Goal: Check status: Check status

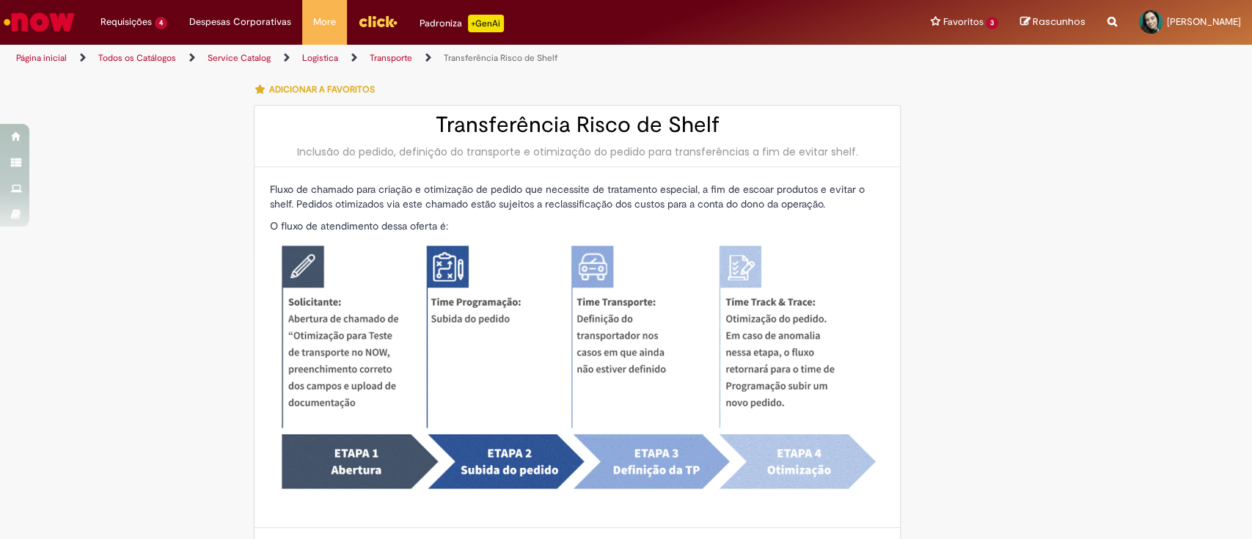
type input "********"
type input "**********"
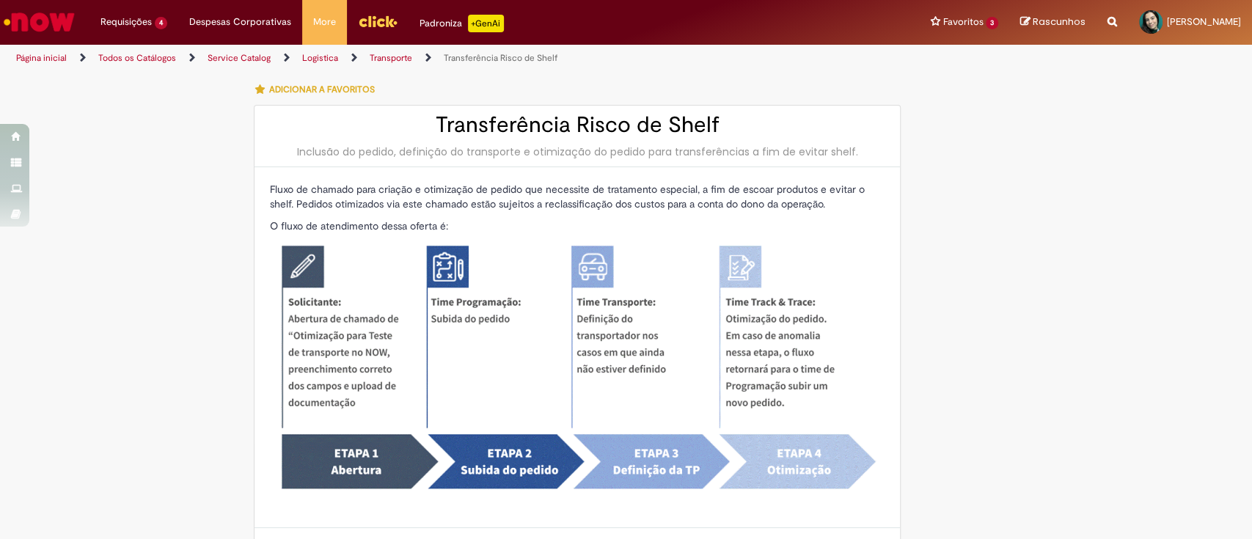
type input "****"
type input "**********"
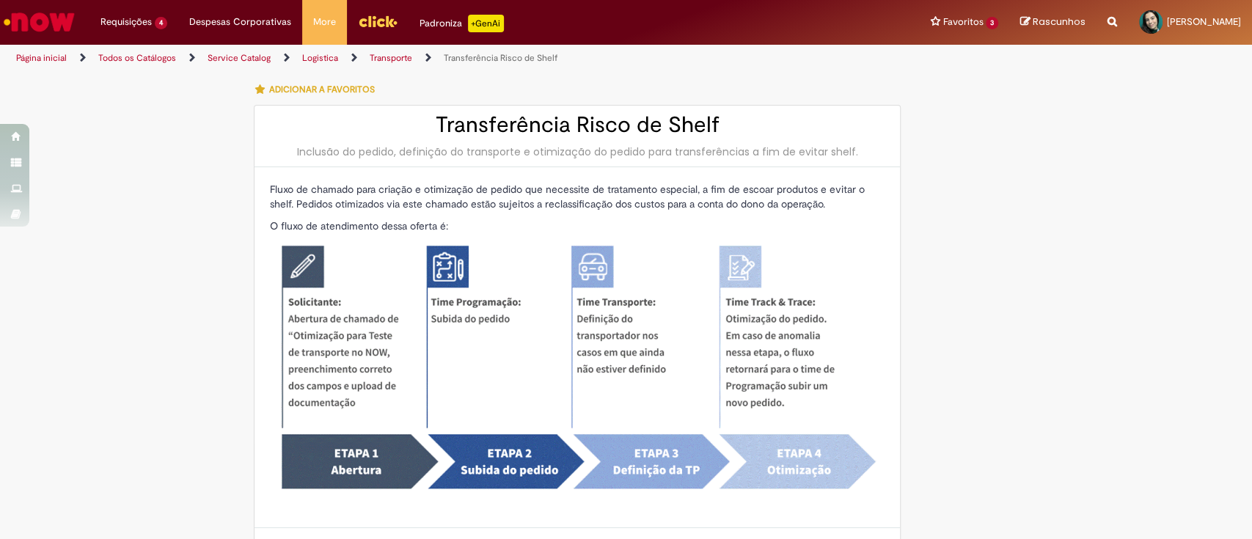
type input "**********"
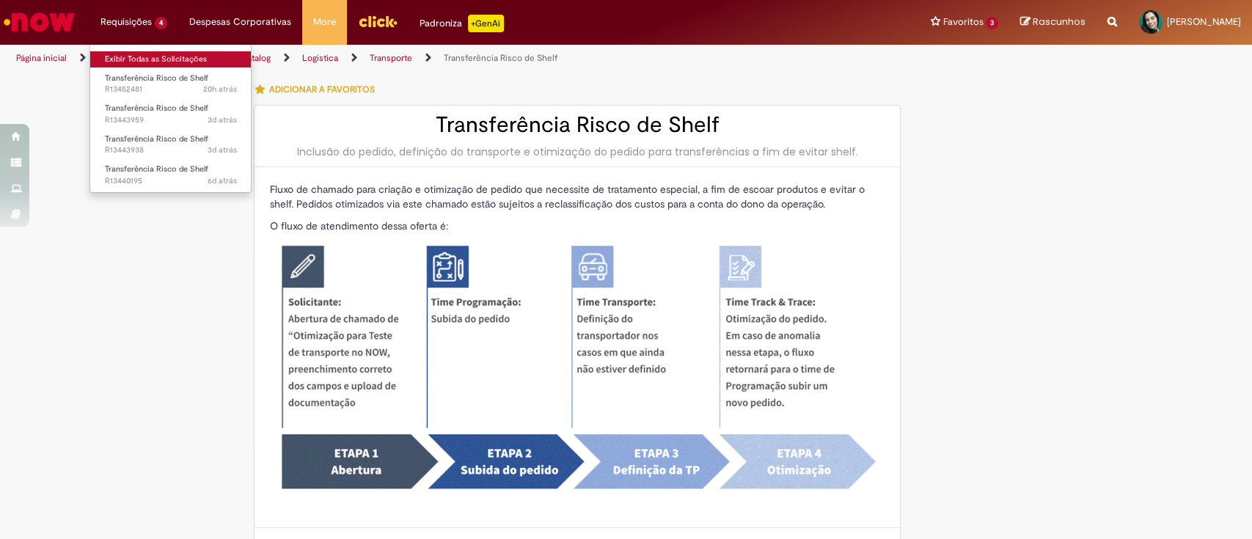
click at [152, 53] on link "Exibir Todas as Solicitações" at bounding box center [170, 59] width 161 height 16
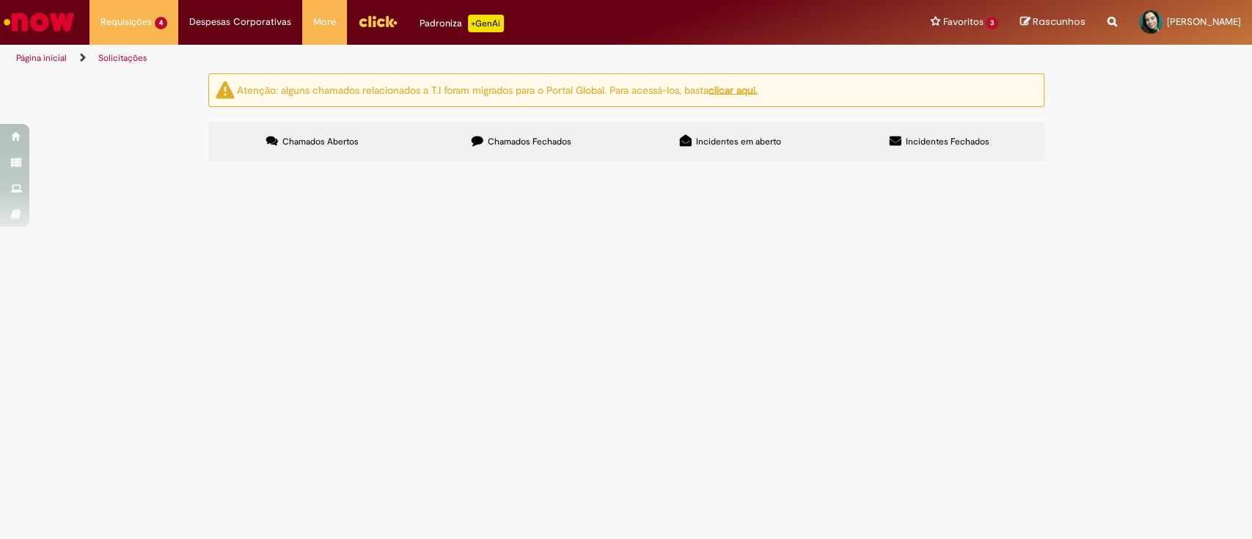
click at [0, 0] on td "R13452481" at bounding box center [0, 0] width 0 height 0
click at [0, 0] on span "R13452481" at bounding box center [0, 0] width 0 height 0
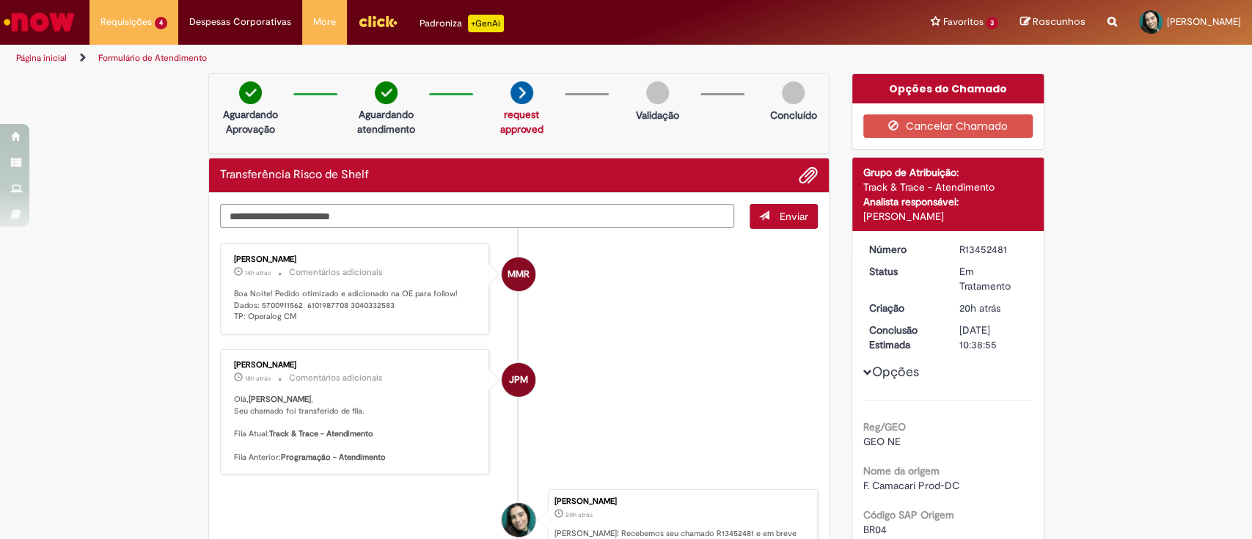
click at [314, 299] on p "Boa Noite! Pedido otimizado e adicionado na OE para follow! Dados: 5700911562 6…" at bounding box center [356, 305] width 244 height 34
copy p "6101987708"
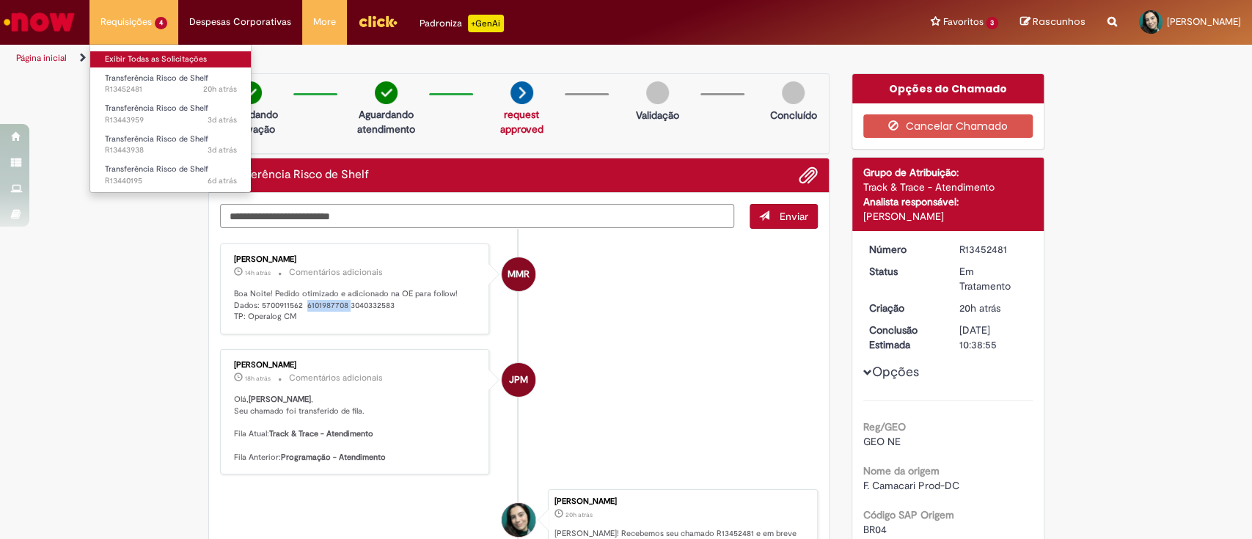
click at [128, 66] on link "Exibir Todas as Solicitações" at bounding box center [170, 59] width 161 height 16
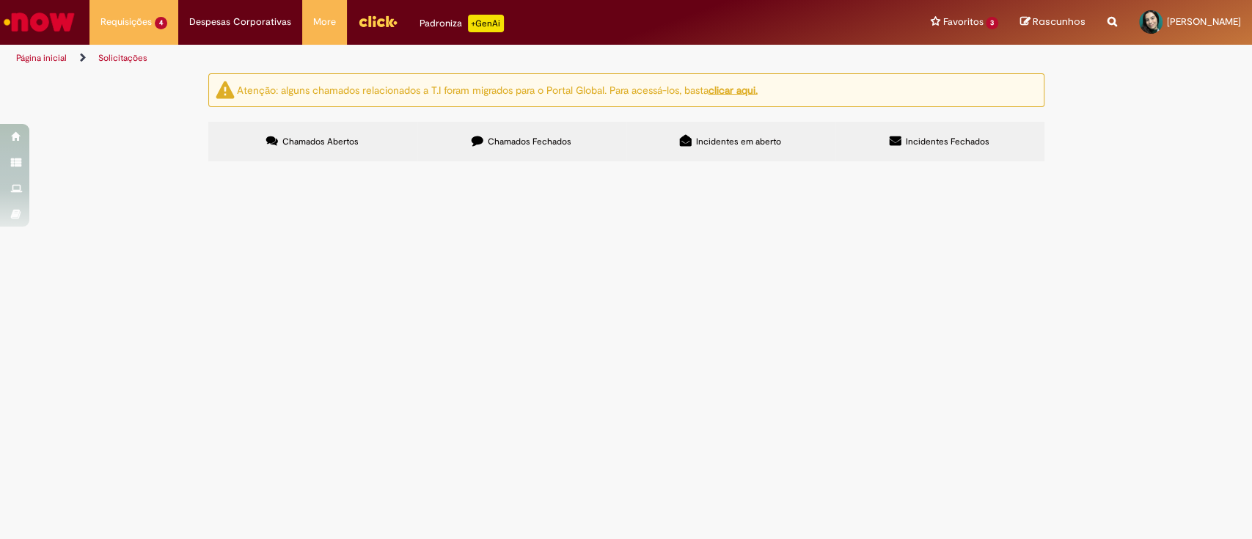
click at [0, 0] on span "R13440195" at bounding box center [0, 0] width 0 height 0
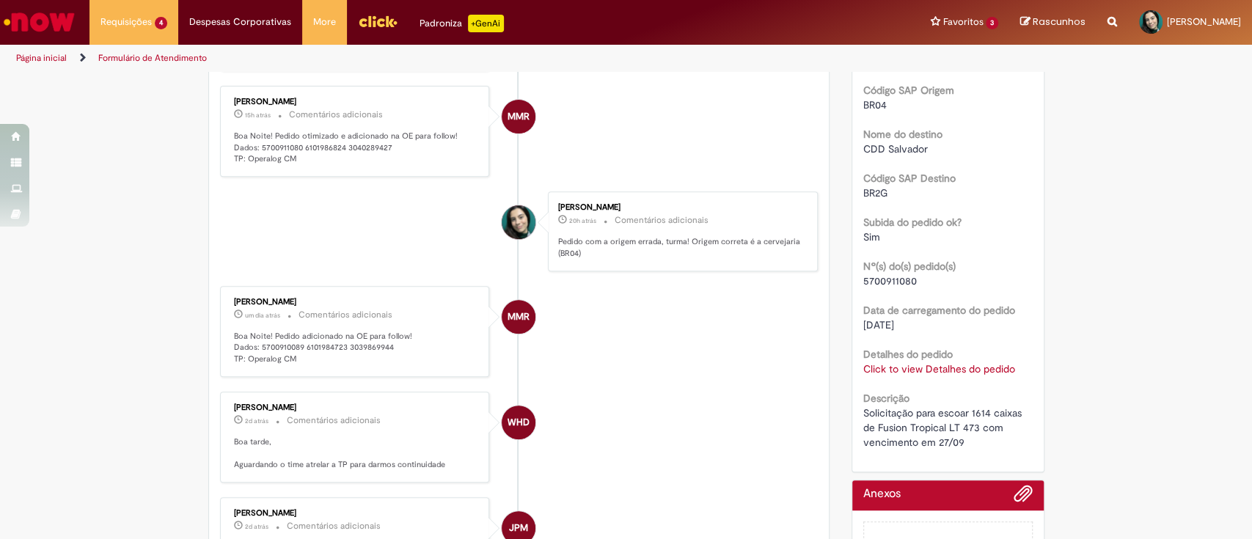
scroll to position [471, 0]
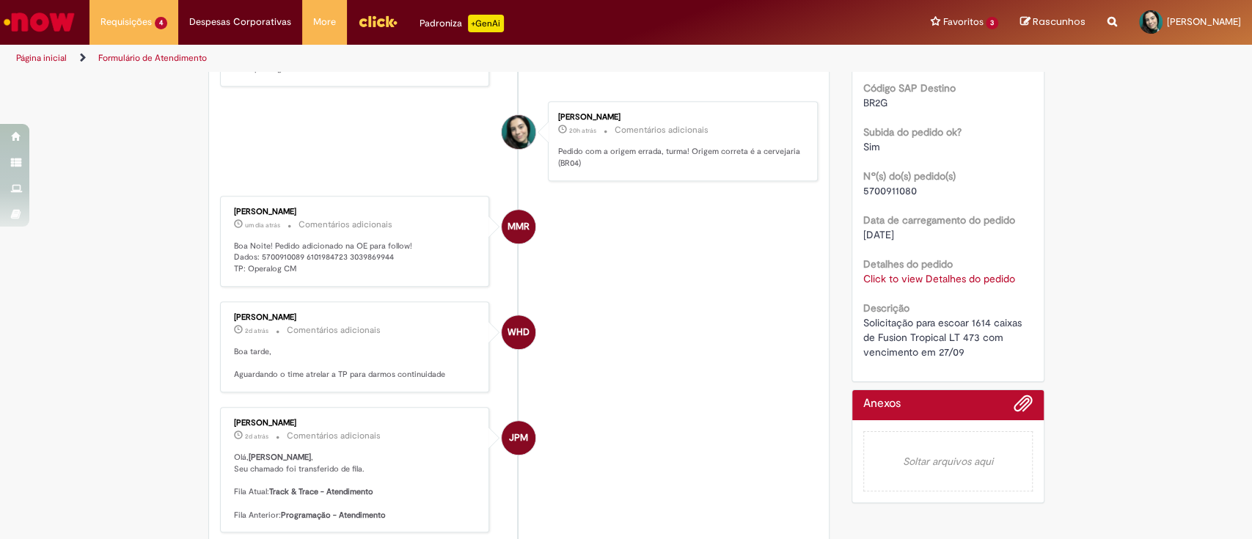
click at [924, 277] on link "Click to view Detalhes do pedido" at bounding box center [939, 278] width 152 height 13
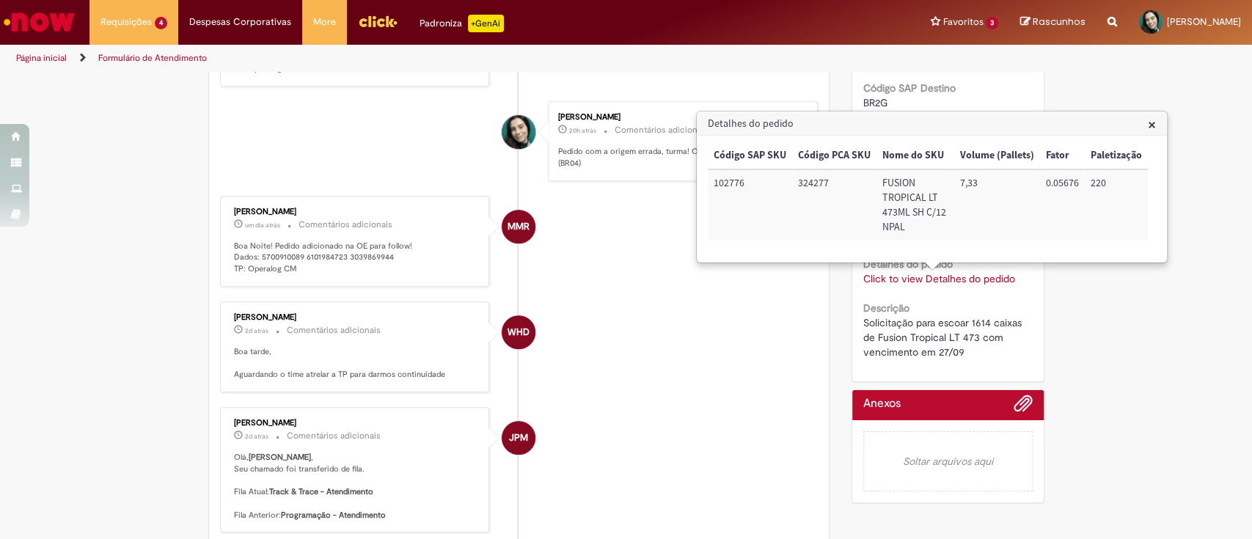
click at [924, 277] on link "Click to view Detalhes do pedido" at bounding box center [939, 278] width 152 height 13
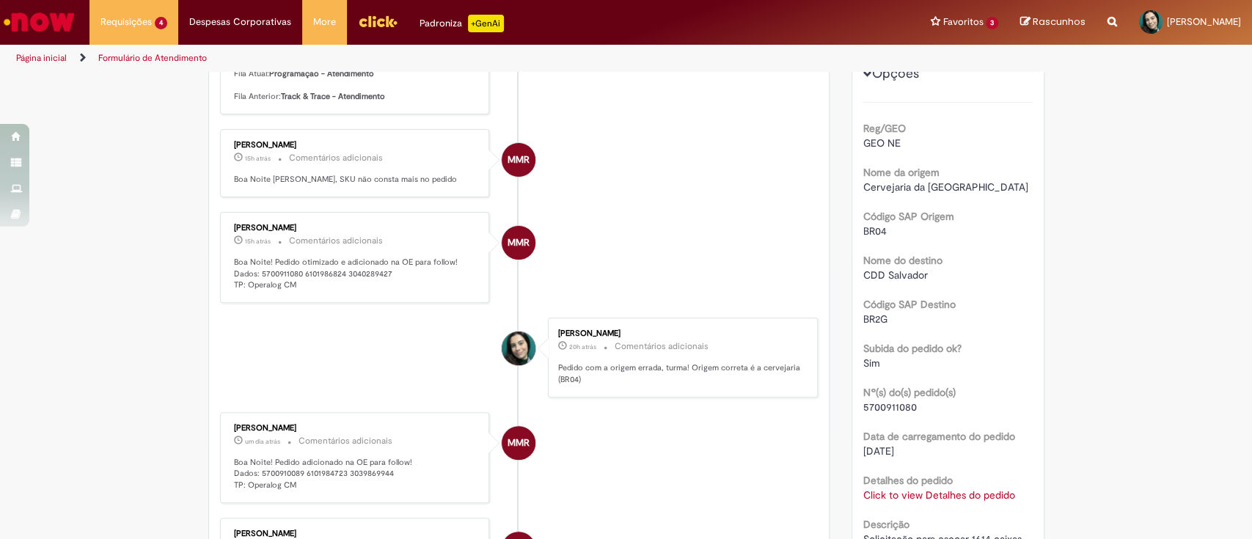
scroll to position [0, 0]
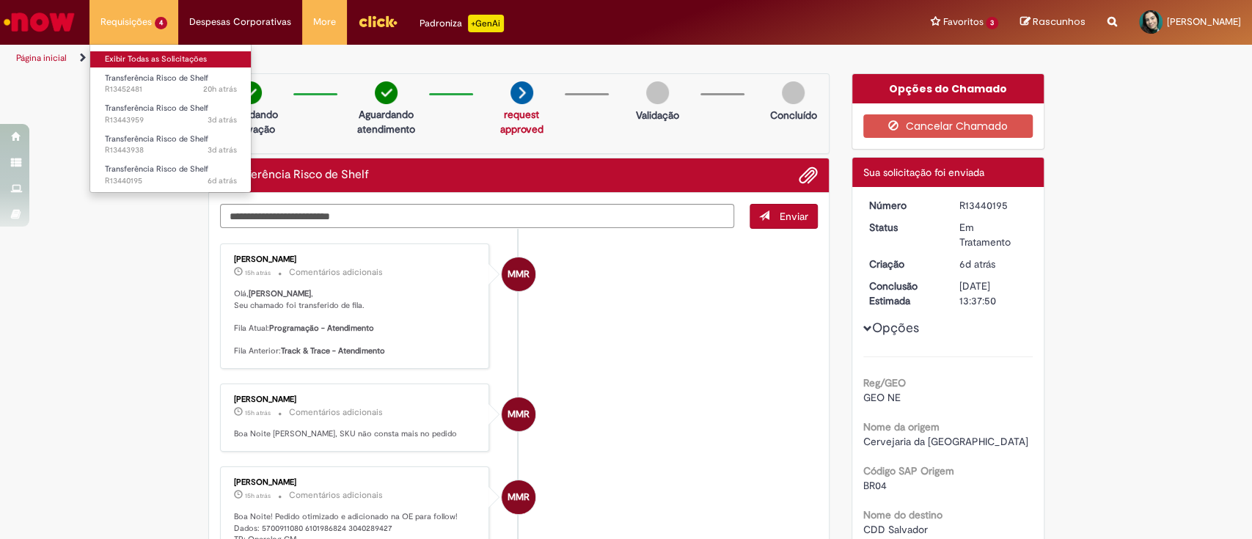
click at [161, 59] on link "Exibir Todas as Solicitações" at bounding box center [170, 59] width 161 height 16
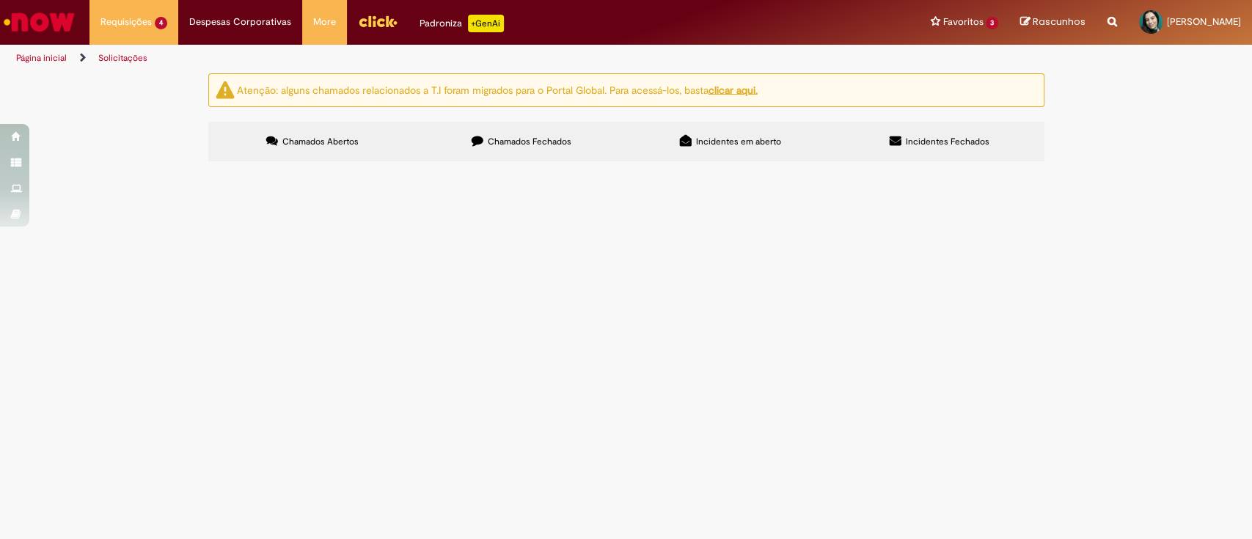
click at [0, 0] on span "R13443938" at bounding box center [0, 0] width 0 height 0
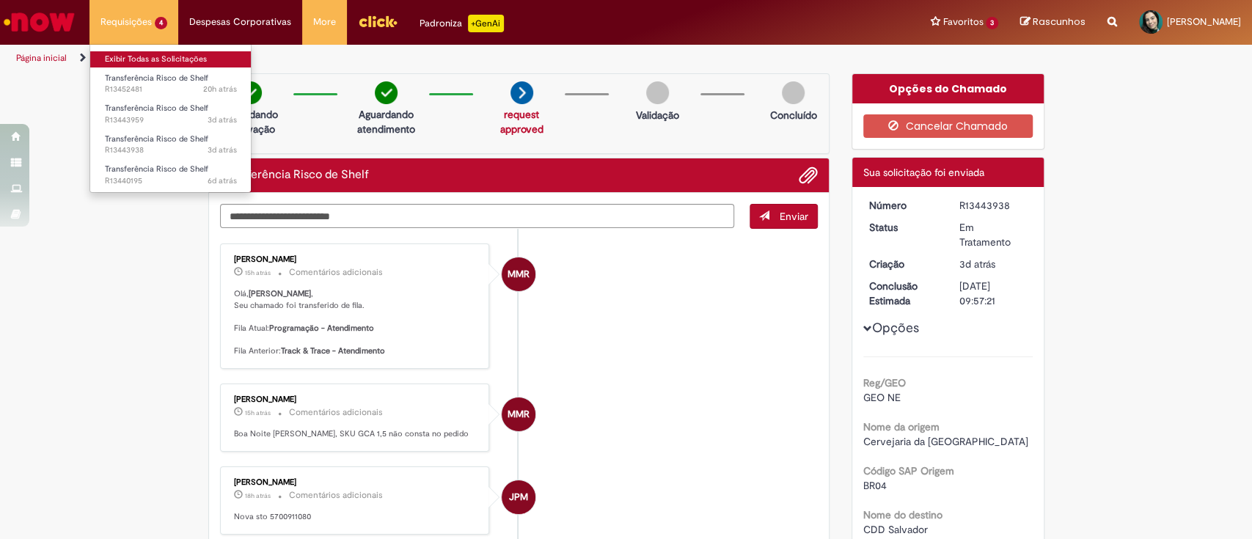
click at [136, 56] on link "Exibir Todas as Solicitações" at bounding box center [170, 59] width 161 height 16
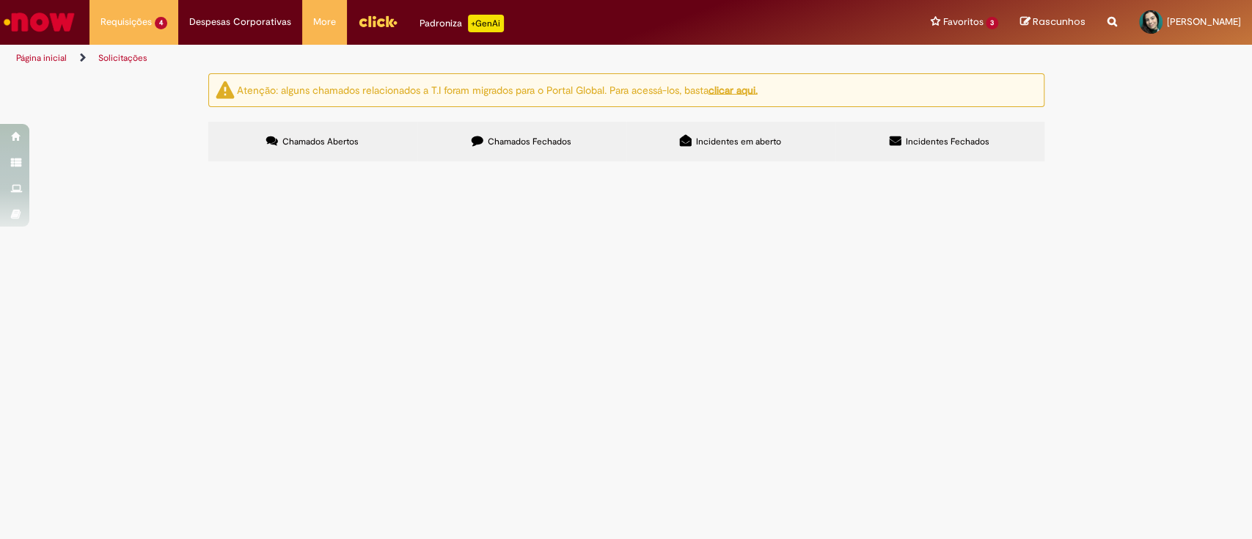
click at [0, 0] on span "R13443959" at bounding box center [0, 0] width 0 height 0
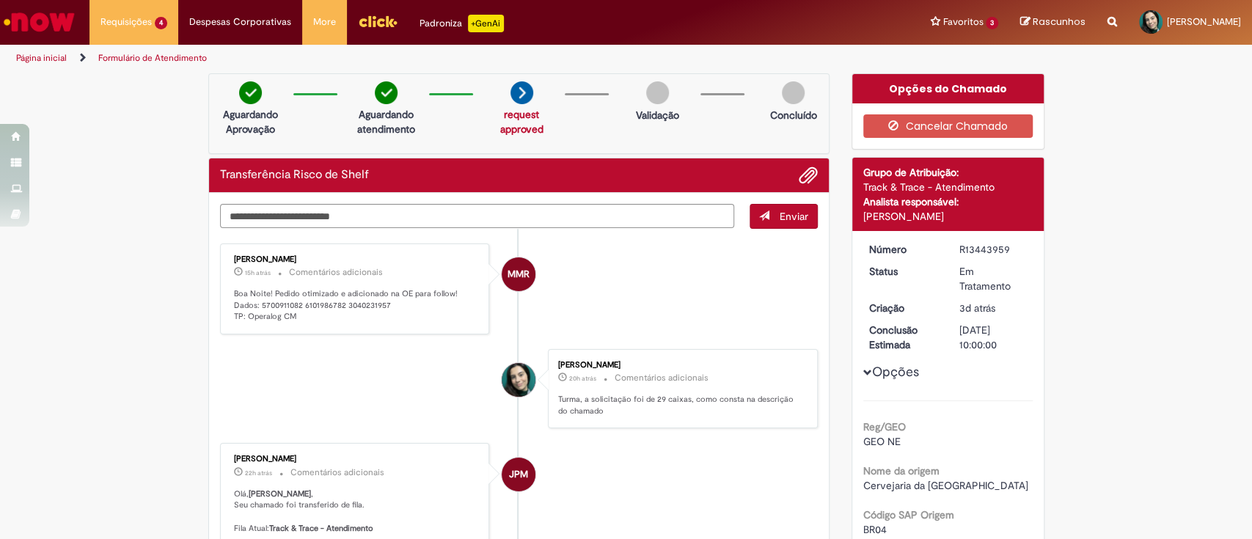
click at [313, 304] on p "Boa Noite! Pedido otimizado e adicionado na OE para follow! Dados: 5700911082 6…" at bounding box center [356, 305] width 244 height 34
copy p "6101986782"
click at [271, 302] on p "Boa Noite! Pedido otimizado e adicionado na OE para follow! Dados: 5700911082 6…" at bounding box center [356, 305] width 244 height 34
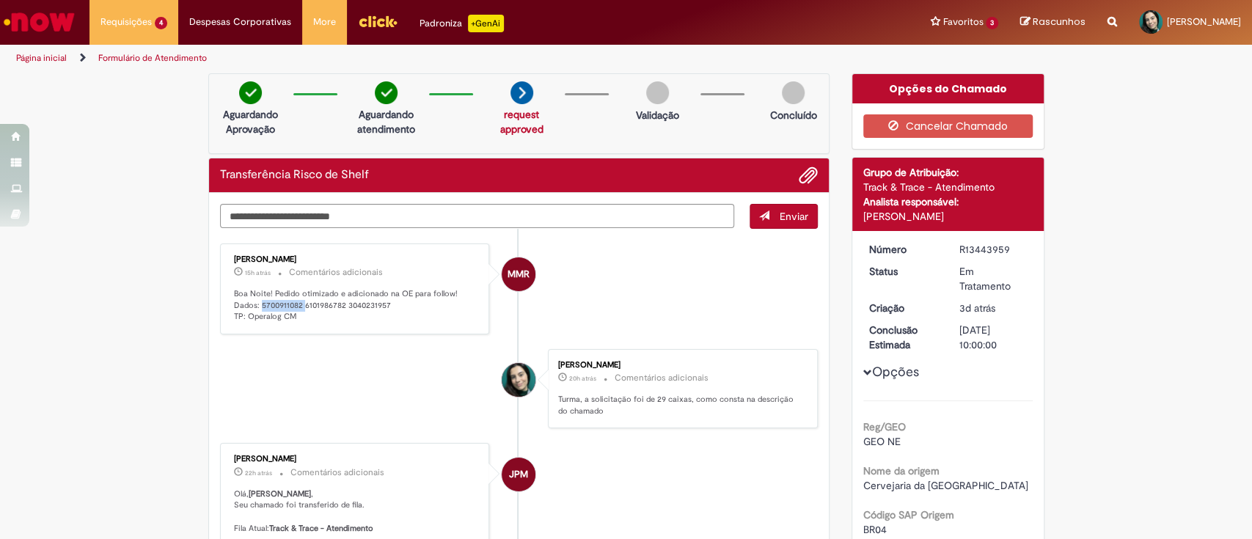
copy p "5700911082"
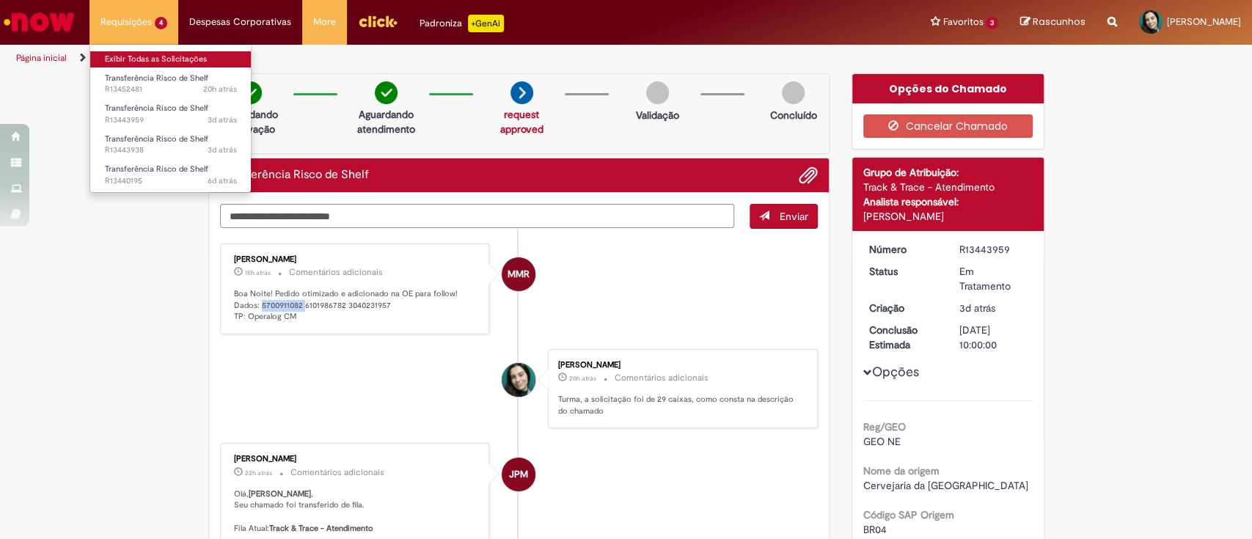
click at [137, 56] on link "Exibir Todas as Solicitações" at bounding box center [170, 59] width 161 height 16
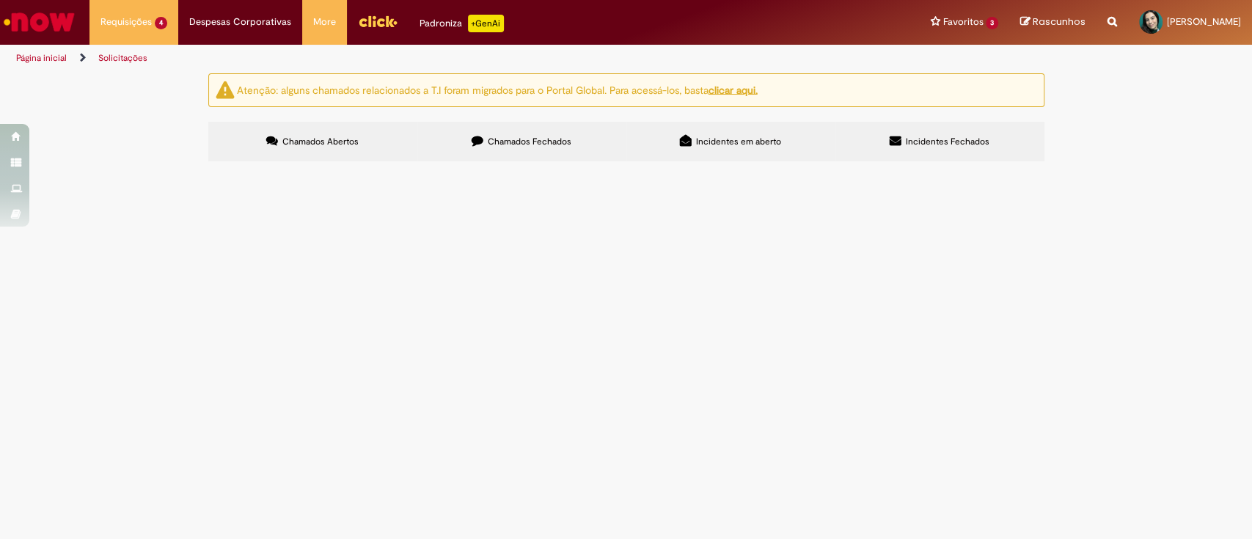
click at [0, 0] on span "R13452481" at bounding box center [0, 0] width 0 height 0
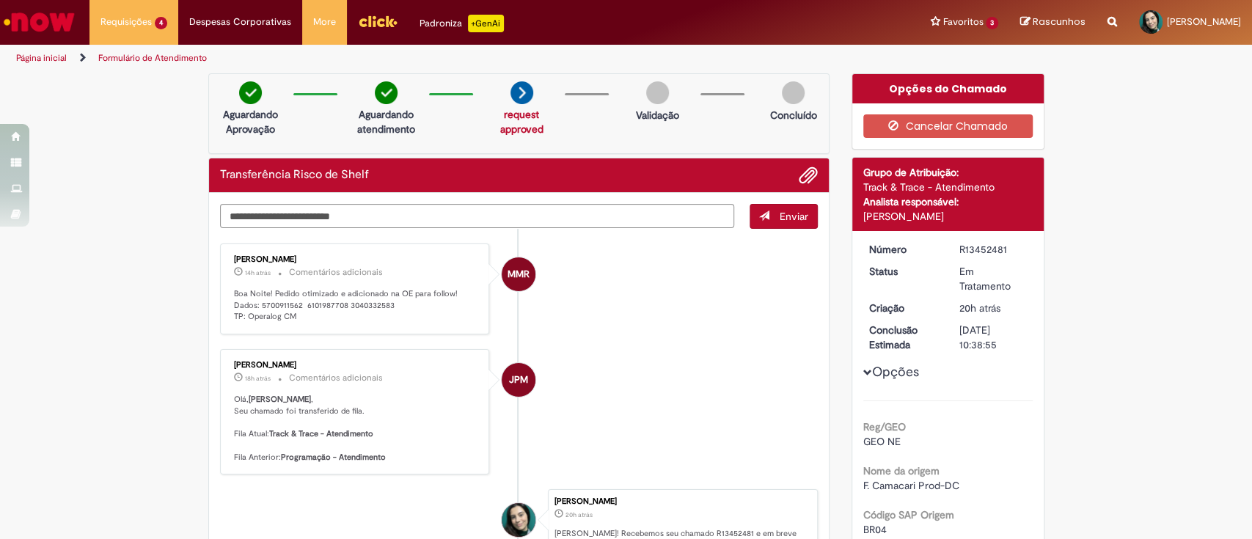
click at [279, 302] on p "Boa Noite! Pedido otimizado e adicionado na OE para follow! Dados: 5700911562 6…" at bounding box center [356, 305] width 244 height 34
copy p "5700911562"
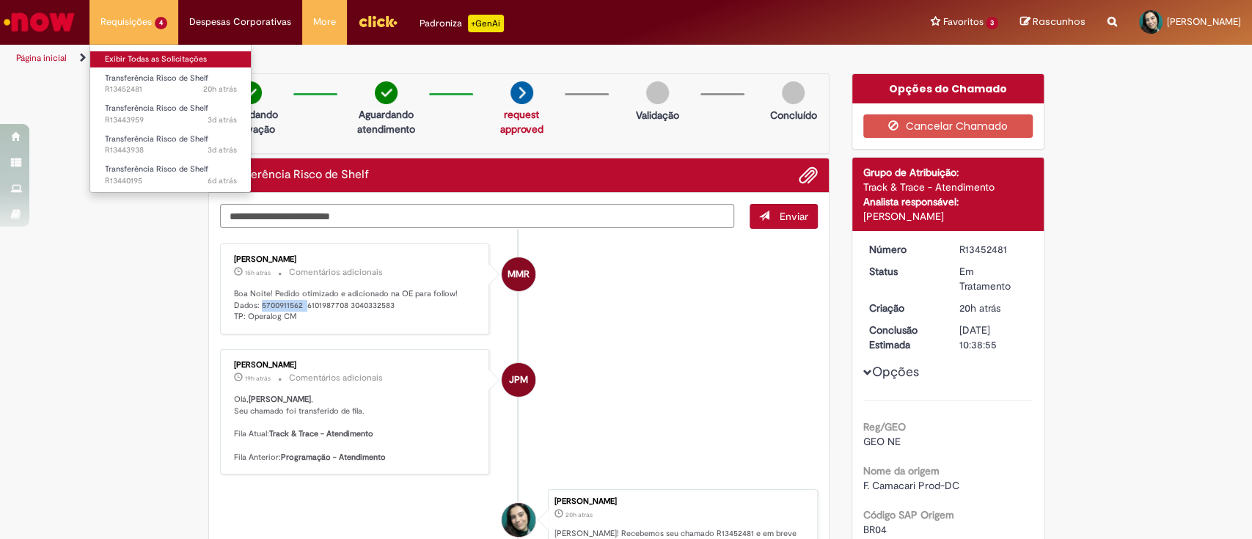
click at [151, 52] on link "Exibir Todas as Solicitações" at bounding box center [170, 59] width 161 height 16
